Goal: Transaction & Acquisition: Book appointment/travel/reservation

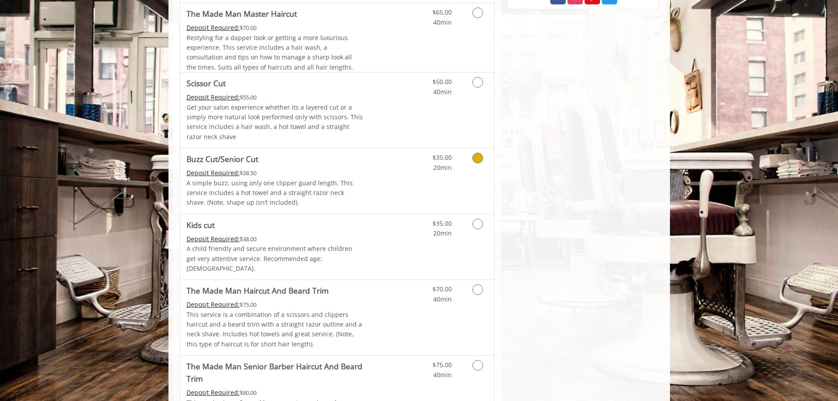
scroll to position [572, 0]
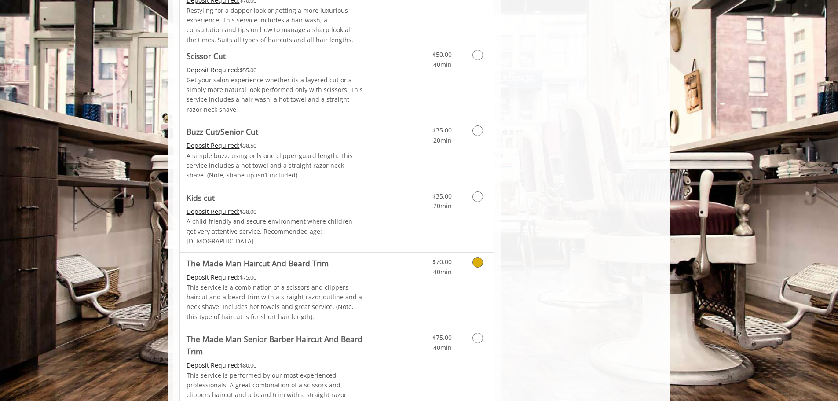
click at [459, 255] on div "Grooming services" at bounding box center [476, 264] width 36 height 24
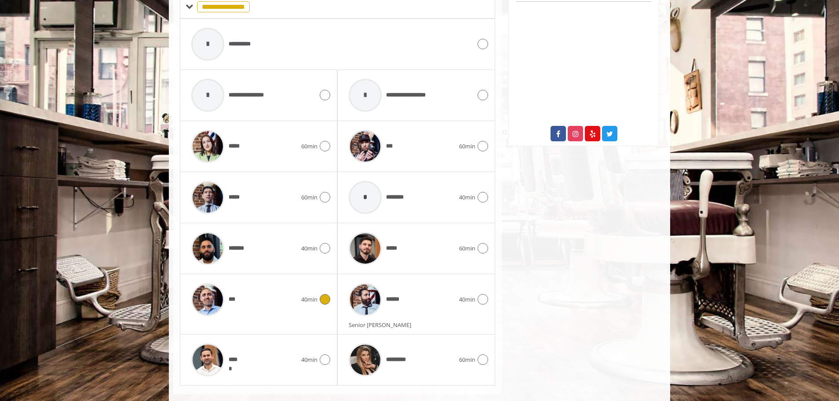
scroll to position [423, 0]
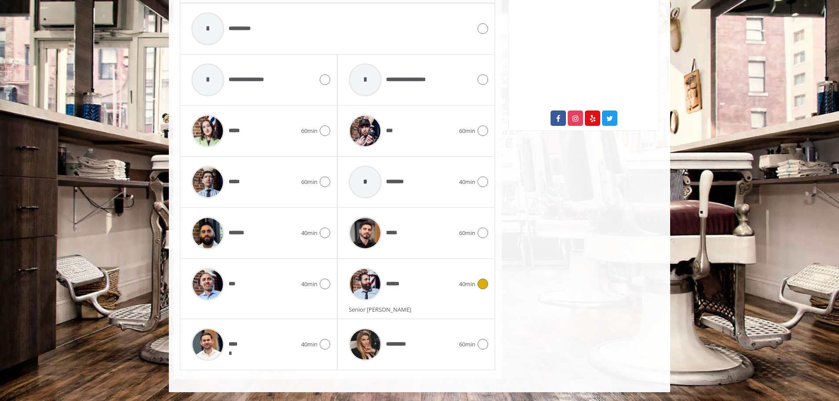
click at [469, 295] on div "****** 40min" at bounding box center [415, 284] width 143 height 42
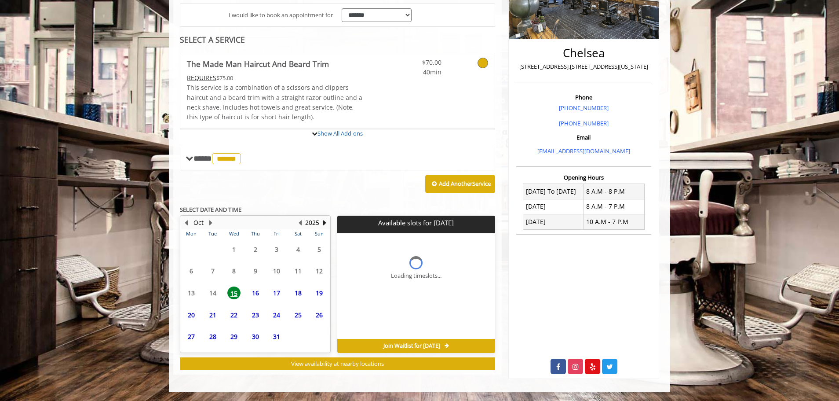
scroll to position [252, 0]
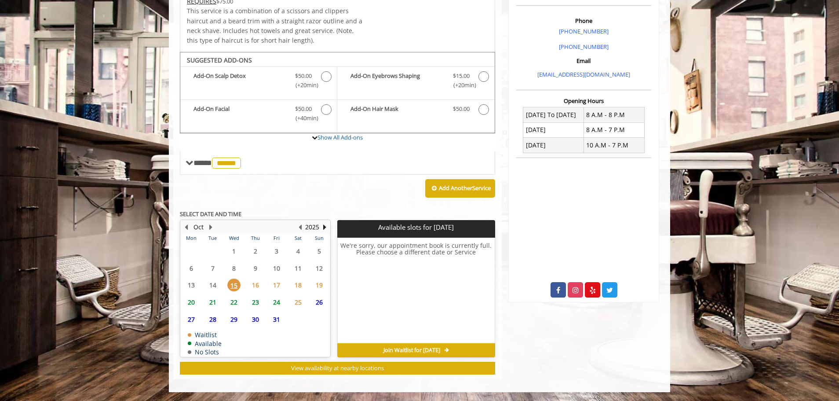
click at [252, 281] on span "16" at bounding box center [255, 284] width 13 height 13
click at [274, 283] on span "17" at bounding box center [276, 284] width 13 height 13
click at [291, 285] on div "18" at bounding box center [298, 284] width 18 height 13
click at [323, 284] on span "19" at bounding box center [319, 284] width 13 height 13
click at [237, 287] on span "15" at bounding box center [233, 284] width 13 height 13
